Goal: Feedback & Contribution: Contribute content

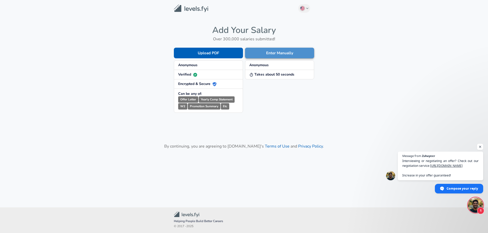
click at [282, 55] on button "Enter Manually" at bounding box center [279, 53] width 69 height 11
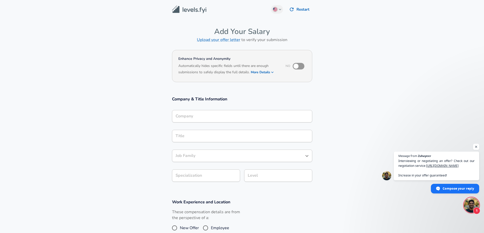
scroll to position [5, 0]
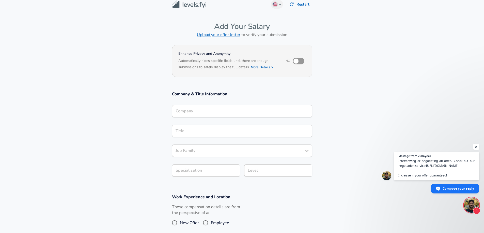
click at [216, 115] on input "Company" at bounding box center [242, 111] width 136 height 8
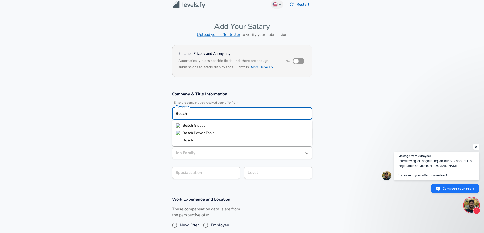
click at [206, 125] on li "Bosch Global" at bounding box center [242, 126] width 140 height 8
type input "Bosch Global"
click at [211, 132] on input "Title" at bounding box center [242, 134] width 136 height 8
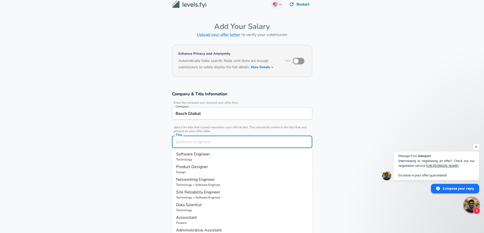
scroll to position [15, 0]
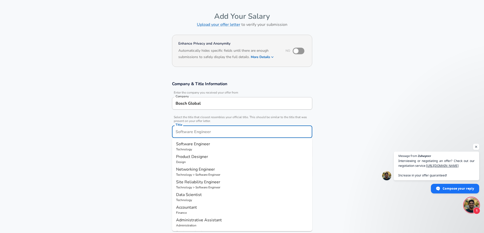
click at [209, 142] on span "Software Engineer" at bounding box center [193, 144] width 34 height 6
type input "Software Engineer"
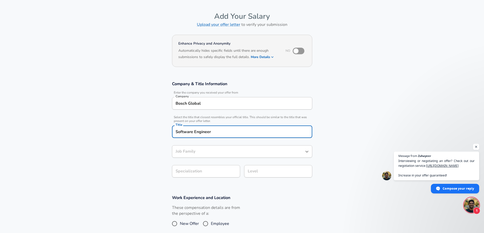
type input "Software Engineer"
click at [206, 105] on input "Bosch Global" at bounding box center [242, 104] width 136 height 8
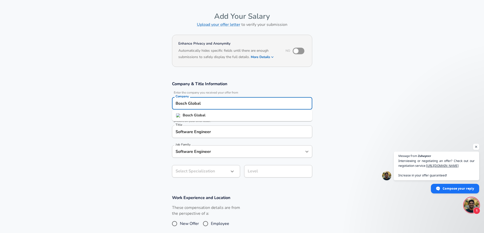
click at [206, 105] on input "Bosch Global" at bounding box center [242, 104] width 136 height 8
click at [201, 117] on li "Keysight" at bounding box center [242, 116] width 140 height 8
type input "Keysight"
click at [228, 170] on button "button" at bounding box center [232, 171] width 9 height 9
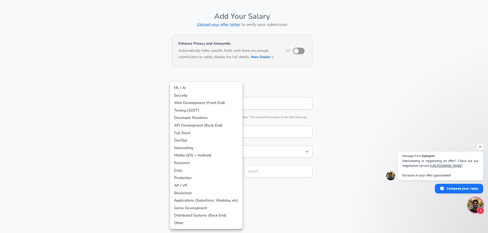
click at [206, 127] on li "API Development (Back-End)" at bounding box center [206, 126] width 72 height 8
type input "API Development (Back-End)"
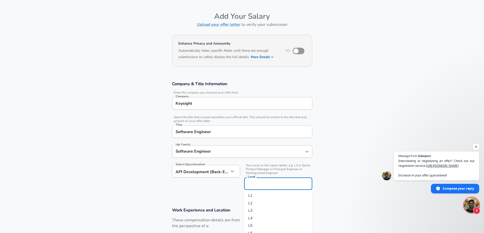
scroll to position [25, 0]
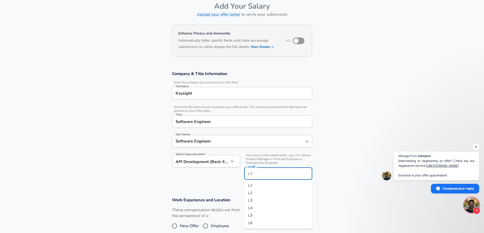
click at [261, 170] on input "Level" at bounding box center [277, 174] width 63 height 8
click at [265, 196] on li "L2" at bounding box center [278, 194] width 68 height 8
type input "L2"
click at [321, 183] on section "Company & Title Information Enter the company you received your offer from Comp…" at bounding box center [242, 128] width 484 height 126
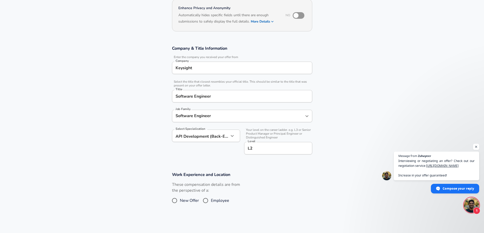
click at [265, 151] on input "L2" at bounding box center [277, 148] width 63 height 8
click at [334, 140] on section "Company & Title Information Enter the company you received your offer from Comp…" at bounding box center [242, 103] width 484 height 126
click at [226, 201] on span "Employee" at bounding box center [220, 201] width 18 height 6
click at [211, 201] on input "Employee" at bounding box center [205, 201] width 11 height 8
radio input "true"
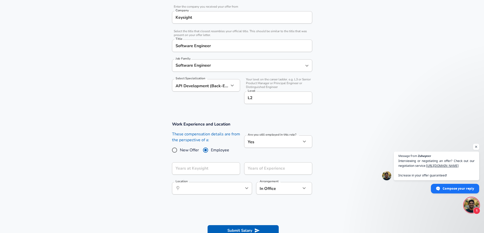
scroll to position [127, 0]
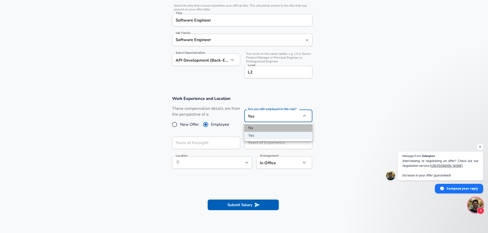
click at [266, 128] on li "No" at bounding box center [278, 128] width 68 height 8
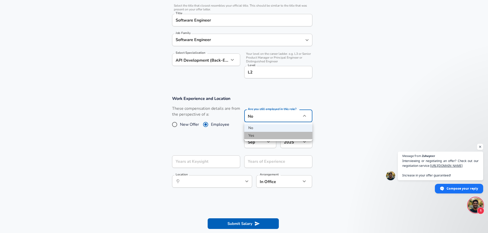
click at [267, 133] on li "Yes" at bounding box center [278, 136] width 68 height 8
type input "yes"
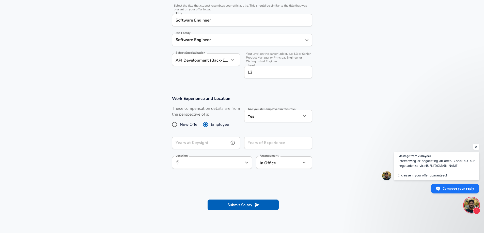
click at [213, 142] on input "Years at Keysight" at bounding box center [200, 143] width 57 height 12
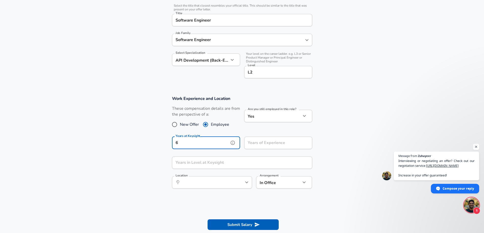
type input "6"
click at [155, 164] on section "Work Experience and Location These compensation details are from the perspectiv…" at bounding box center [242, 145] width 484 height 110
click at [271, 147] on input "Years of Experience" at bounding box center [272, 143] width 57 height 12
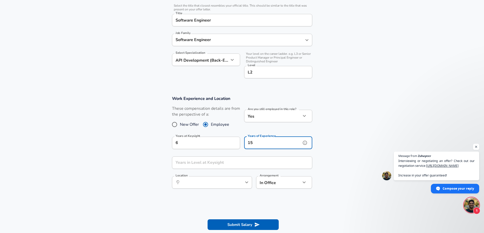
click at [255, 143] on input "15" at bounding box center [272, 143] width 57 height 12
type input "13"
click at [212, 163] on input "Years in Level at Keysight" at bounding box center [236, 163] width 129 height 12
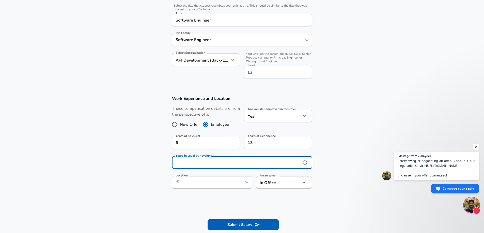
click at [212, 163] on input "Years in Level at Keysight" at bounding box center [236, 163] width 129 height 12
click at [187, 164] on input "5" at bounding box center [236, 163] width 129 height 12
click at [186, 161] on input "4" at bounding box center [236, 163] width 129 height 12
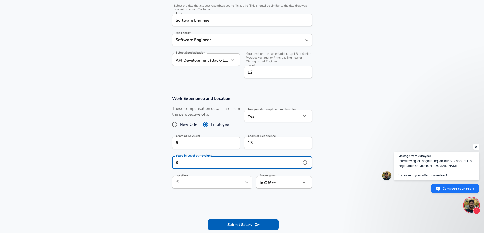
type input "3"
click at [137, 174] on section "Work Experience and Location These compensation details are from the perspectiv…" at bounding box center [242, 145] width 484 height 110
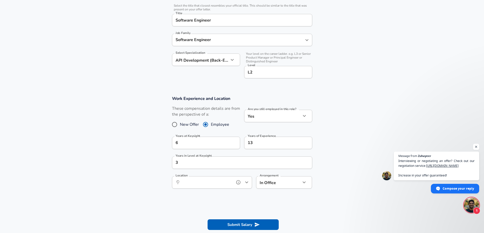
click at [221, 184] on input "Location" at bounding box center [206, 183] width 52 height 8
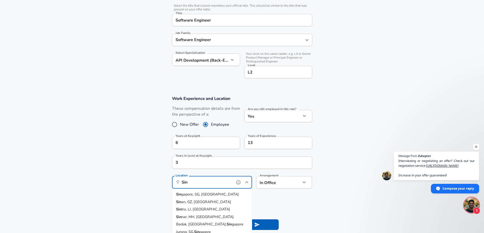
click at [217, 196] on span "gapore, SG, [GEOGRAPHIC_DATA]" at bounding box center [209, 194] width 57 height 5
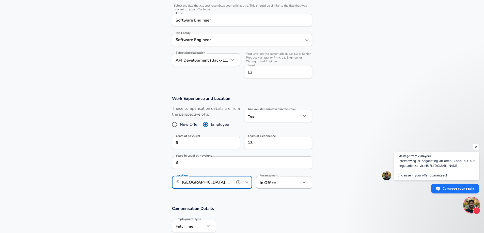
type input "[GEOGRAPHIC_DATA], [GEOGRAPHIC_DATA], [GEOGRAPHIC_DATA]"
click at [330, 188] on section "Work Experience and Location These compensation details are from the perspectiv…" at bounding box center [242, 145] width 484 height 110
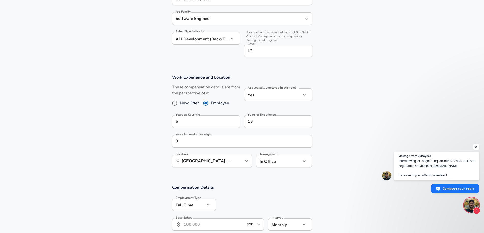
scroll to position [178, 0]
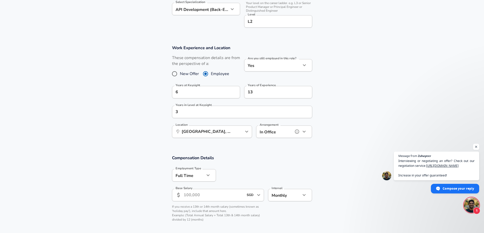
click at [302, 133] on icon "button" at bounding box center [304, 132] width 6 height 6
click at [348, 131] on div at bounding box center [244, 116] width 488 height 233
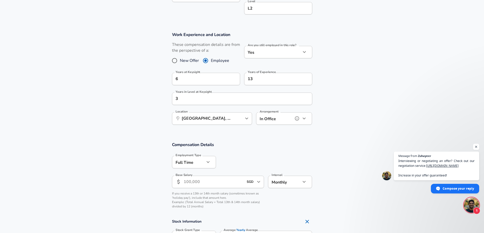
scroll to position [203, 0]
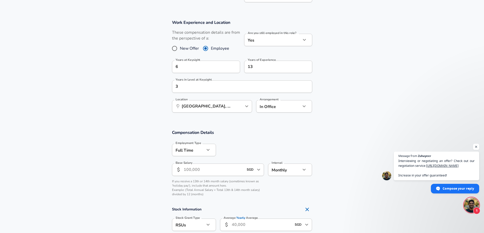
click at [212, 170] on input "Base Salary" at bounding box center [214, 170] width 60 height 12
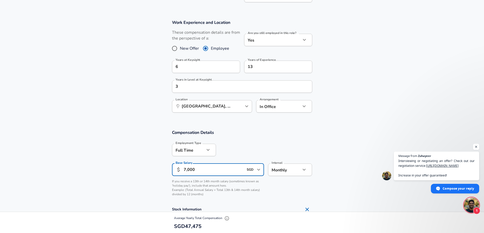
type input "7,000"
click at [342, 173] on section "Compensation Details Employment Type [DEMOGRAPHIC_DATA] full_time Employment Ty…" at bounding box center [242, 165] width 484 height 70
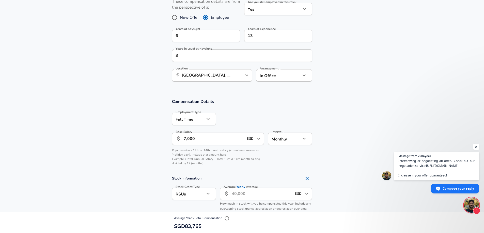
scroll to position [279, 0]
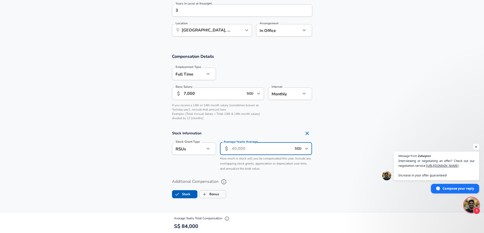
click at [251, 151] on input "Average Yearly Average" at bounding box center [262, 149] width 60 height 12
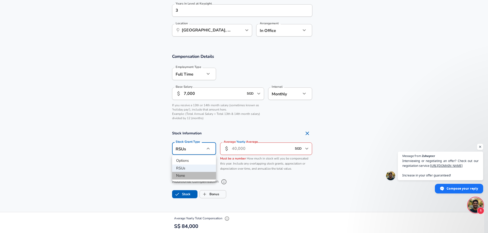
click at [191, 174] on li "None" at bounding box center [194, 176] width 44 height 8
type input "none"
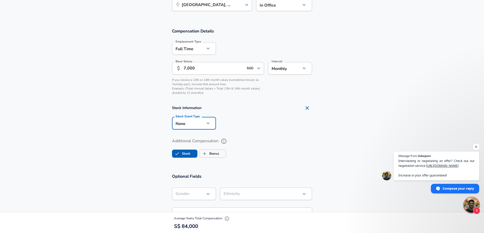
scroll to position [330, 0]
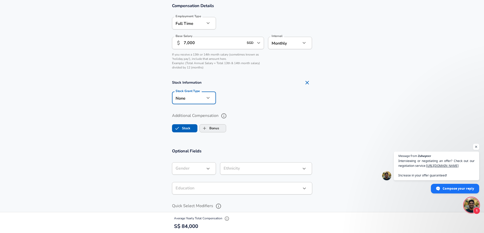
click at [208, 128] on input "Bonus" at bounding box center [205, 129] width 10 height 10
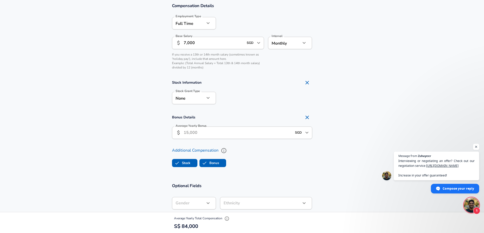
checkbox input "true"
click at [190, 135] on input "Average Yearly Bonus" at bounding box center [238, 133] width 108 height 12
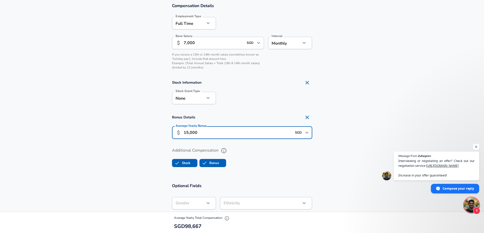
type input "15,000"
click at [246, 154] on label "Additional Compensation" at bounding box center [242, 151] width 140 height 9
click at [228, 154] on button "Additional Compensation" at bounding box center [223, 151] width 9 height 9
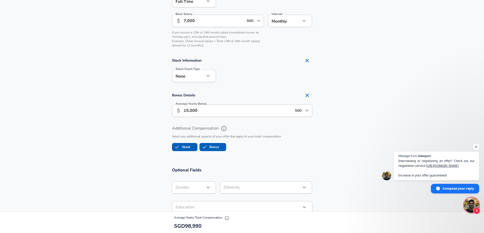
scroll to position [381, 0]
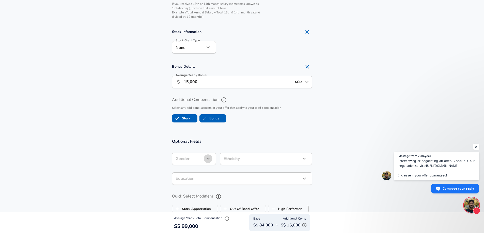
click at [209, 158] on icon "button" at bounding box center [208, 159] width 6 height 6
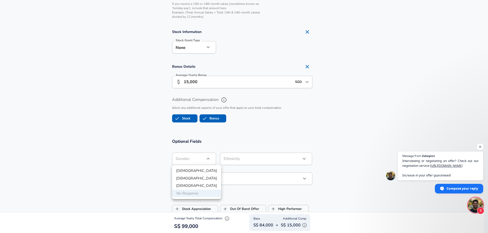
click at [263, 139] on div at bounding box center [244, 116] width 488 height 233
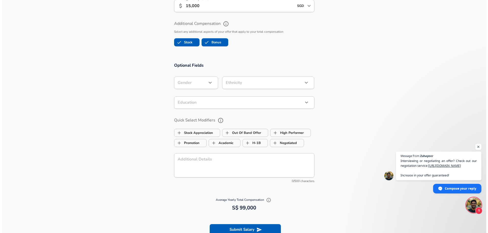
scroll to position [483, 0]
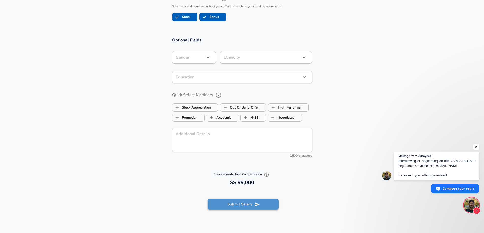
click at [255, 203] on icon "submit" at bounding box center [256, 204] width 5 height 4
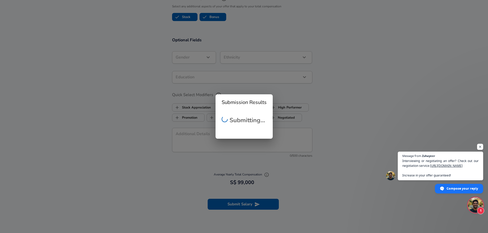
scroll to position [154, 0]
